Goal: Browse casually

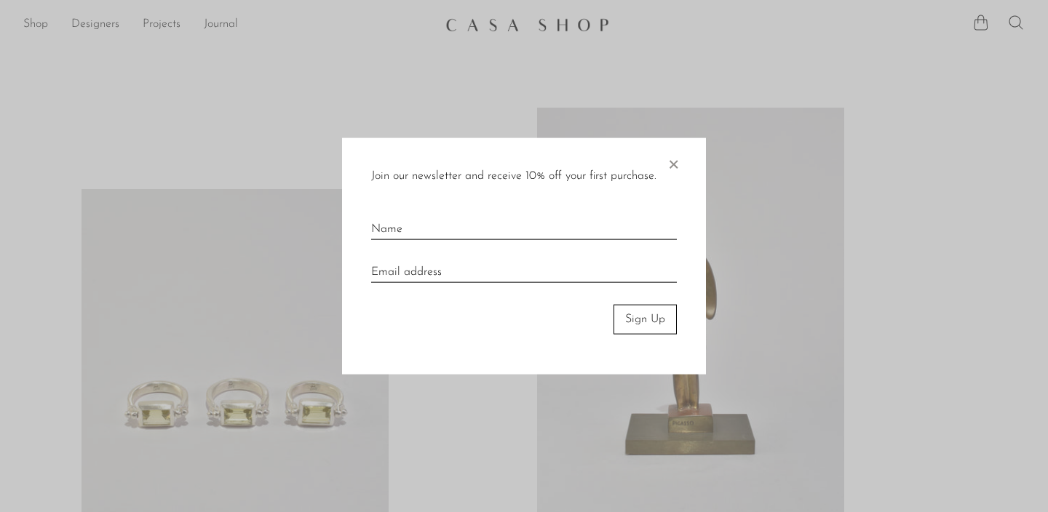
click at [671, 165] on span "×" at bounding box center [673, 161] width 15 height 47
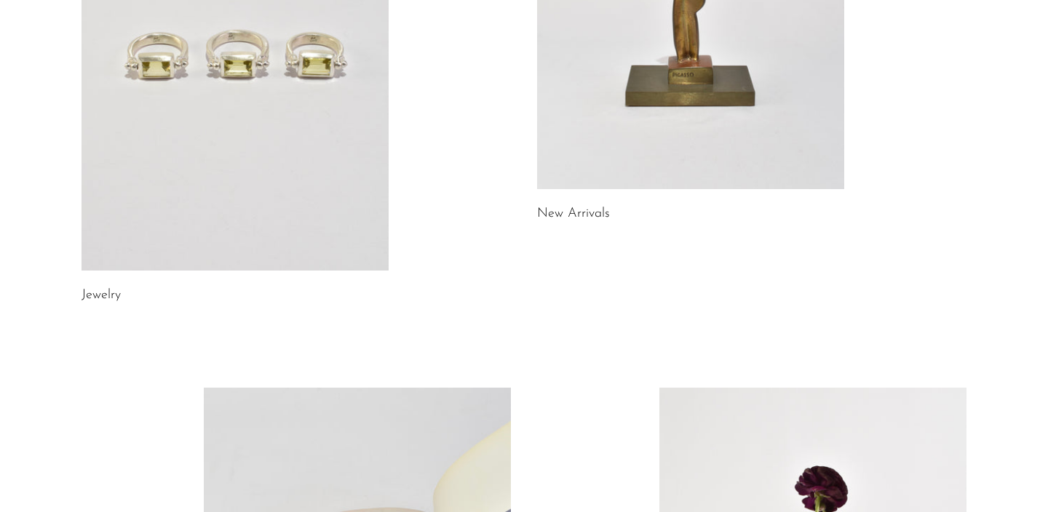
scroll to position [355, 0]
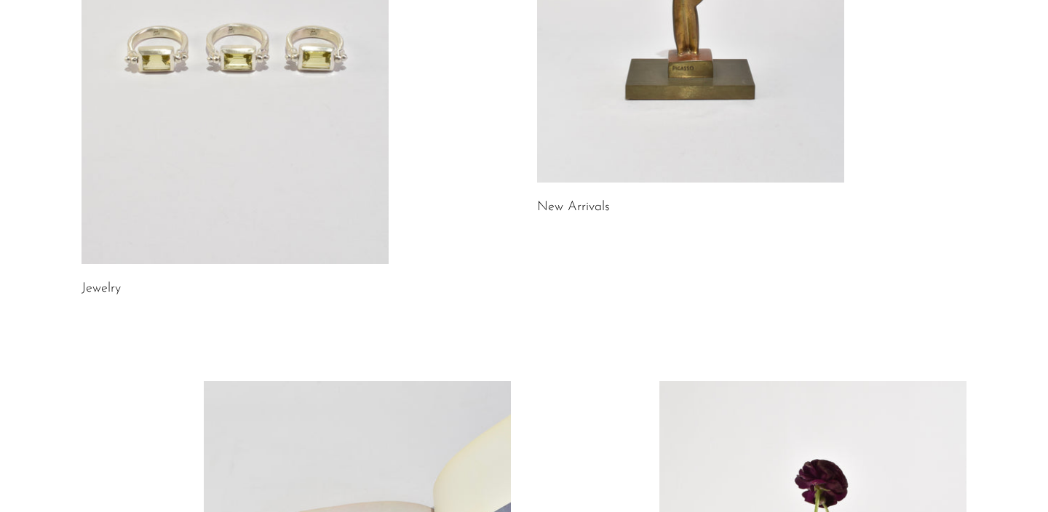
click at [271, 213] on link at bounding box center [235, 49] width 307 height 430
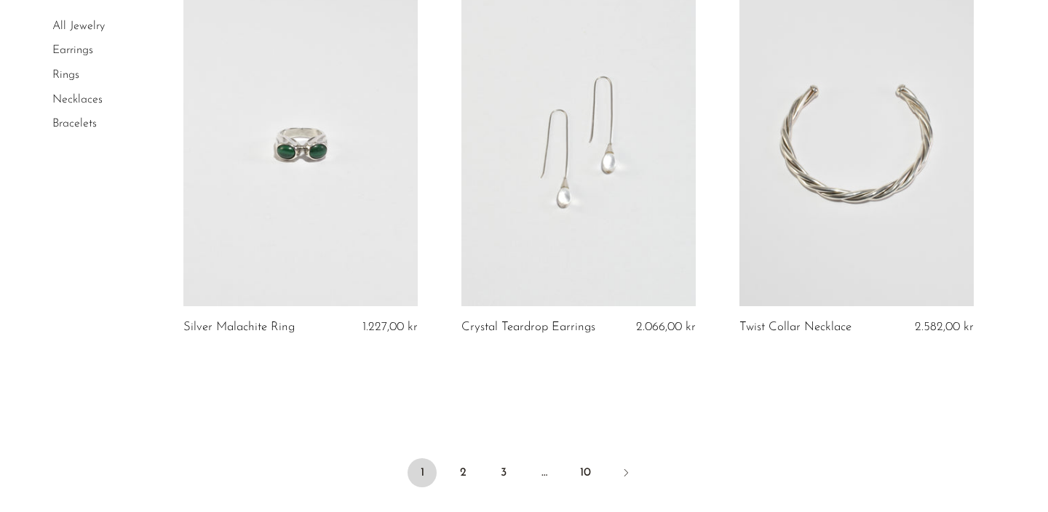
scroll to position [4698, 0]
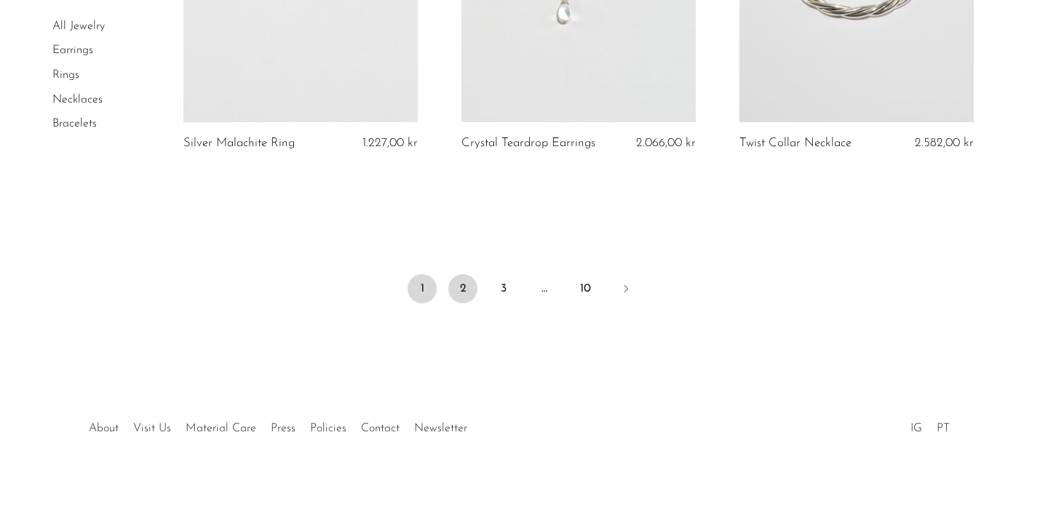
click at [457, 280] on link "2" at bounding box center [462, 288] width 29 height 29
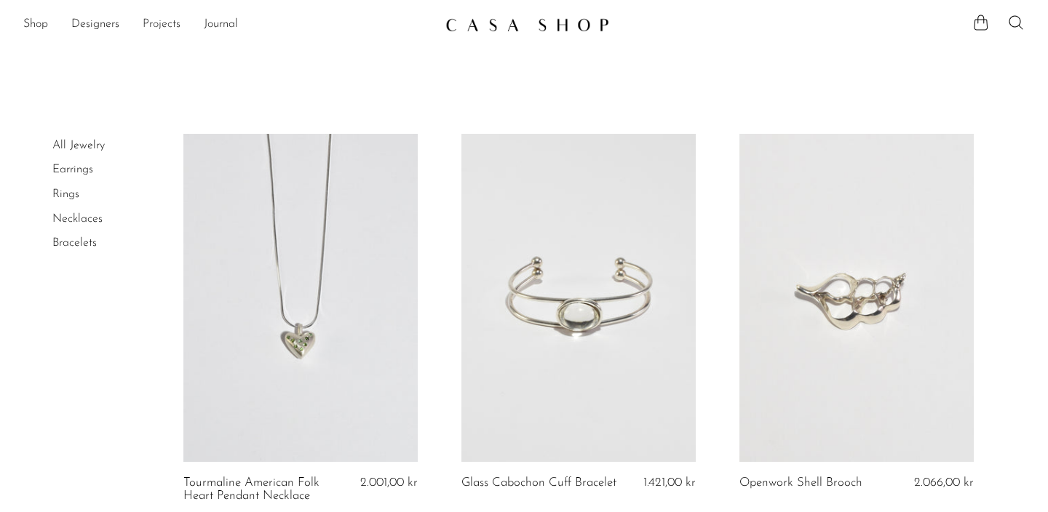
click at [149, 20] on link "Projects" at bounding box center [162, 24] width 38 height 19
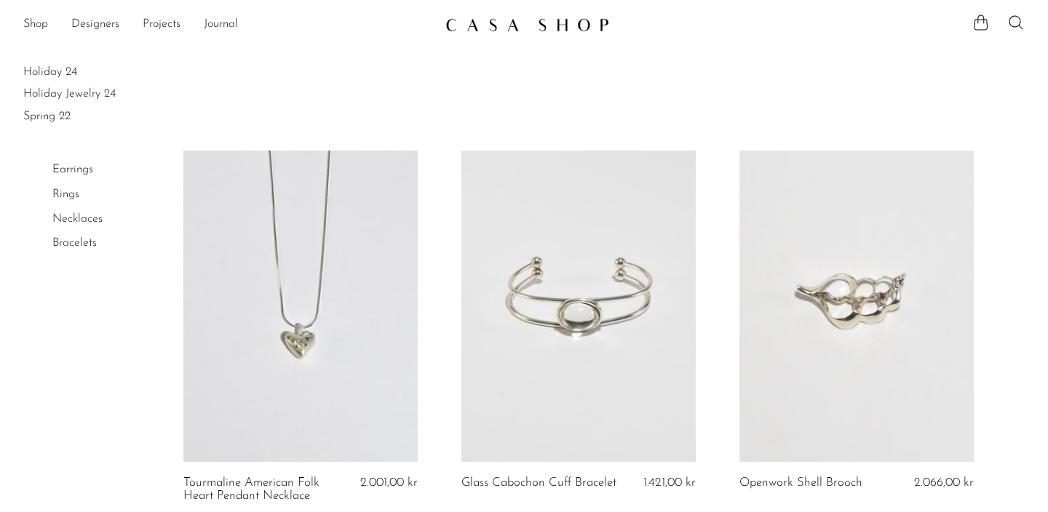
click at [558, 20] on img at bounding box center [528, 24] width 164 height 15
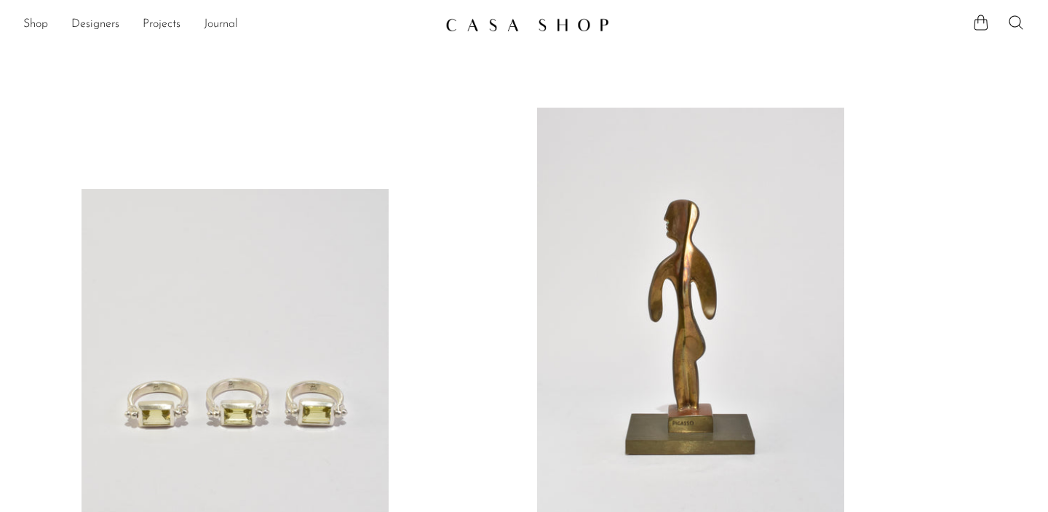
click at [222, 28] on link "Journal" at bounding box center [221, 24] width 34 height 19
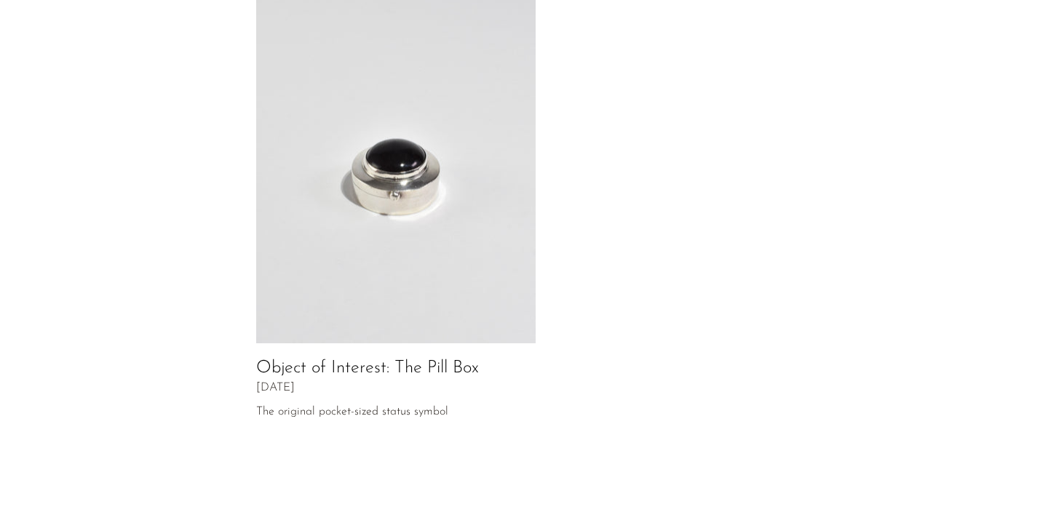
scroll to position [835, 0]
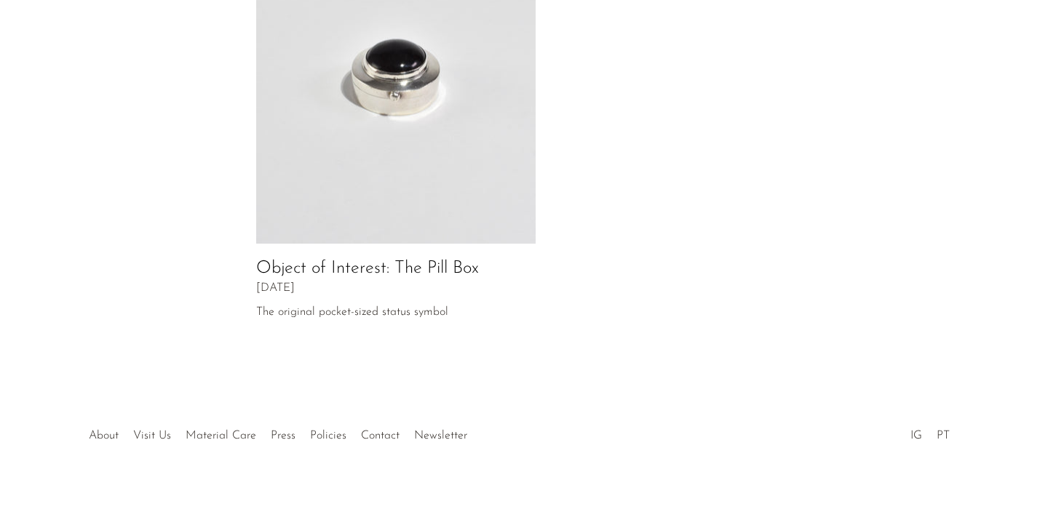
click at [387, 413] on div at bounding box center [524, 420] width 280 height 51
click at [94, 430] on link "About" at bounding box center [104, 436] width 30 height 12
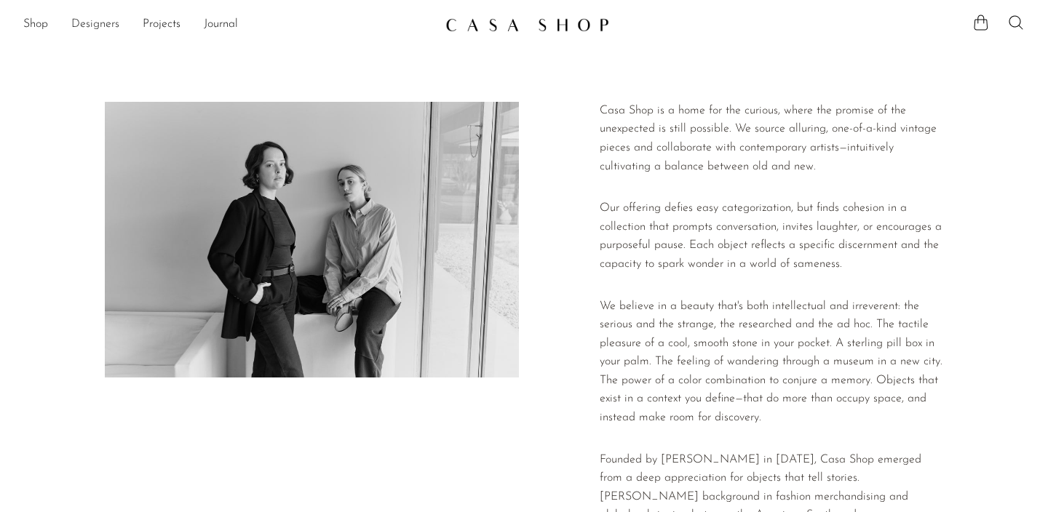
click at [79, 28] on link "Designers" at bounding box center [95, 24] width 48 height 19
